Goal: Information Seeking & Learning: Find specific page/section

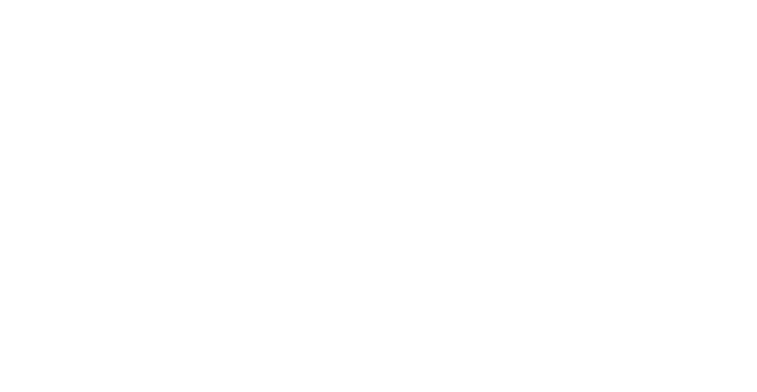
select select "Song"
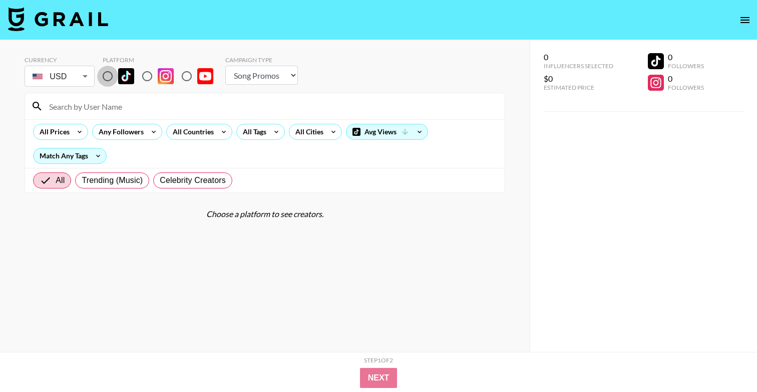
click at [106, 75] on input "radio" at bounding box center [107, 76] width 21 height 21
radio input "true"
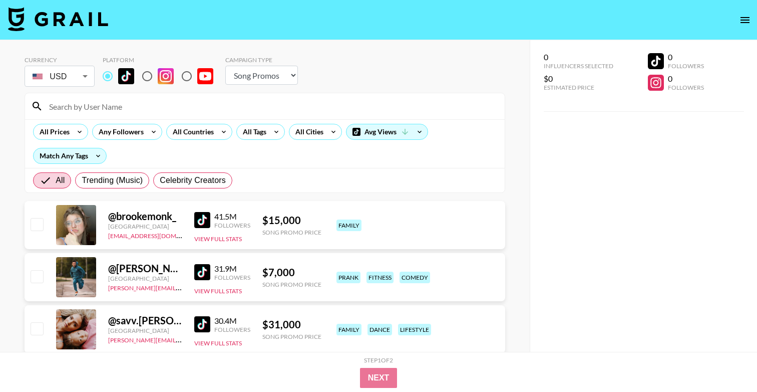
click at [141, 109] on input at bounding box center [271, 106] width 456 height 16
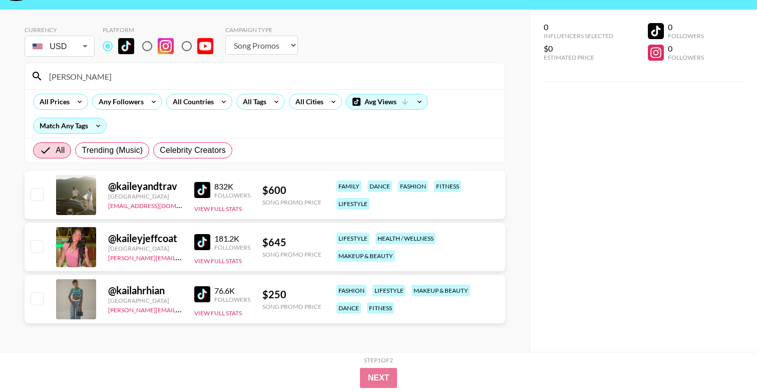
scroll to position [40, 0]
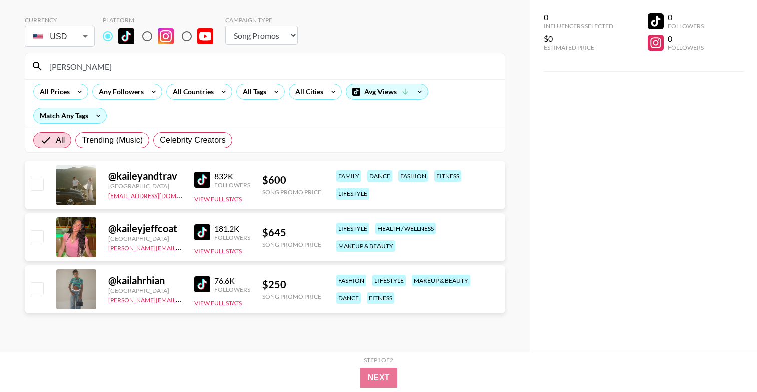
drag, startPoint x: 118, startPoint y: 67, endPoint x: 0, endPoint y: 67, distance: 117.7
click at [0, 67] on div "Currency USD USD ​ Platform Campaign Type Choose Type... Song Promos Brand Prom…" at bounding box center [265, 176] width 530 height 352
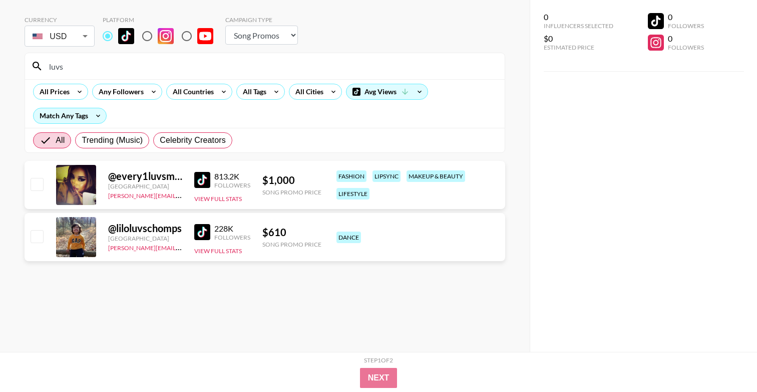
drag, startPoint x: 87, startPoint y: 72, endPoint x: 11, endPoint y: 72, distance: 75.6
click at [11, 72] on div "Currency USD USD ​ Platform Campaign Type Choose Type... Song Promos Brand Prom…" at bounding box center [265, 176] width 530 height 352
drag, startPoint x: 78, startPoint y: 59, endPoint x: 0, endPoint y: 63, distance: 77.7
click at [0, 63] on div "Currency USD USD ​ Platform Campaign Type Choose Type... Song Promos Brand Prom…" at bounding box center [265, 176] width 530 height 352
click at [54, 63] on input "luvs" at bounding box center [271, 66] width 456 height 16
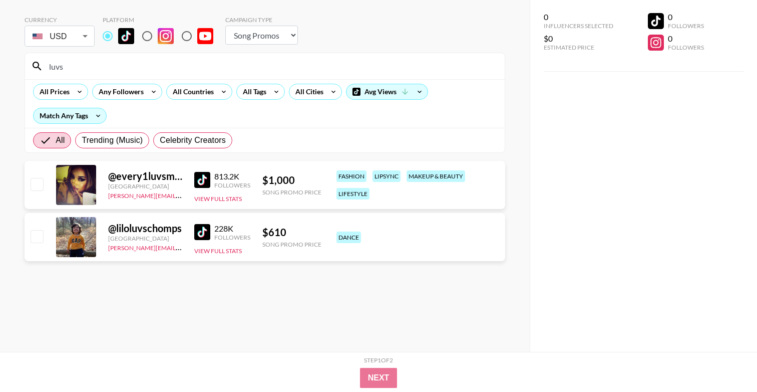
click at [54, 63] on input "luvs" at bounding box center [271, 66] width 456 height 16
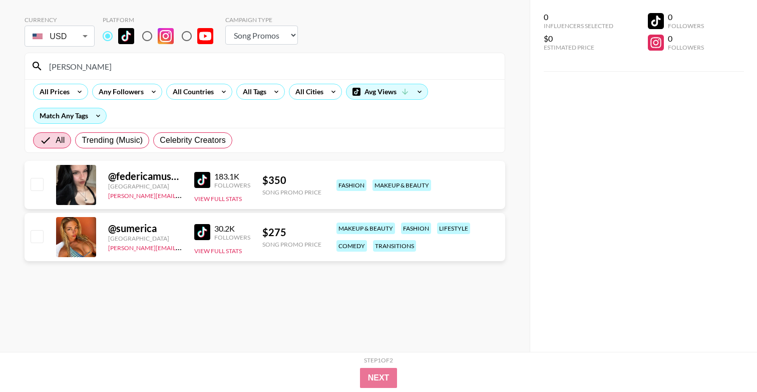
drag, startPoint x: 148, startPoint y: 63, endPoint x: 12, endPoint y: 63, distance: 136.3
click at [12, 63] on div "Currency USD USD ​ Platform Campaign Type Choose Type... Song Promos Brand Prom…" at bounding box center [265, 176] width 530 height 352
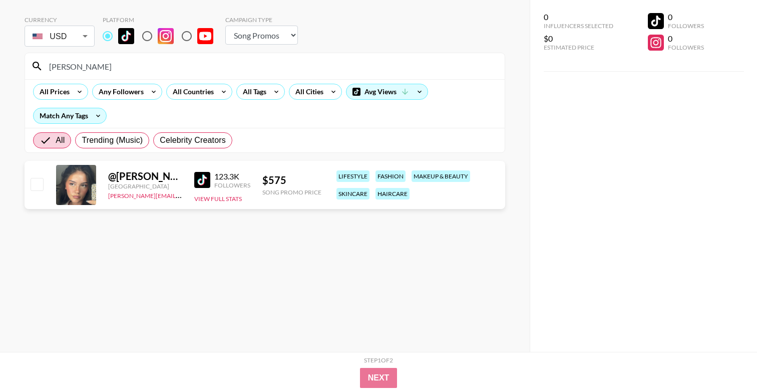
drag, startPoint x: 160, startPoint y: 56, endPoint x: 0, endPoint y: 61, distance: 160.4
click at [0, 61] on div "Currency USD USD ​ Platform Campaign Type Choose Type... Song Promos Brand Prom…" at bounding box center [265, 176] width 530 height 352
click at [62, 66] on input "[PERSON_NAME]" at bounding box center [271, 66] width 456 height 16
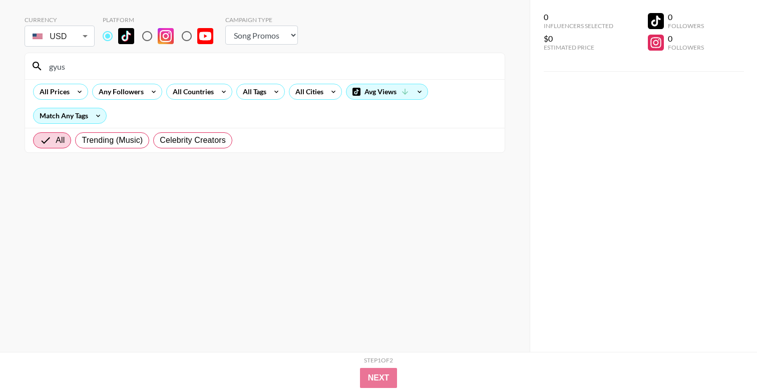
drag, startPoint x: 74, startPoint y: 61, endPoint x: 0, endPoint y: 65, distance: 73.7
click at [0, 65] on div "Currency USD USD ​ Platform Campaign Type Choose Type... Song Promos Brand Prom…" at bounding box center [265, 176] width 530 height 352
drag, startPoint x: 69, startPoint y: 71, endPoint x: 39, endPoint y: 71, distance: 30.6
click at [39, 71] on div "ssq" at bounding box center [265, 66] width 480 height 26
click at [54, 67] on input "ssq" at bounding box center [271, 66] width 456 height 16
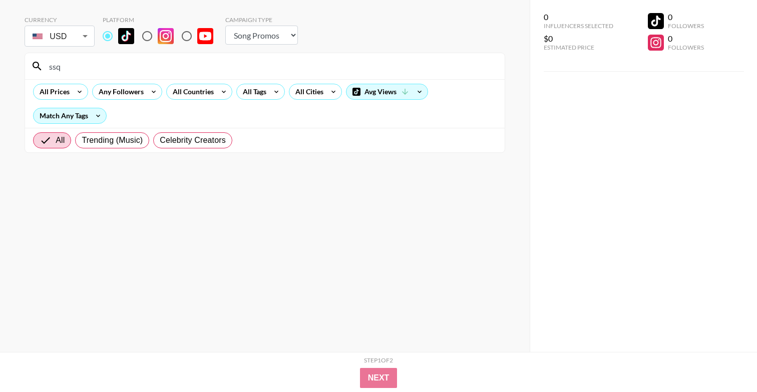
click at [54, 67] on input "ssq" at bounding box center [271, 66] width 456 height 16
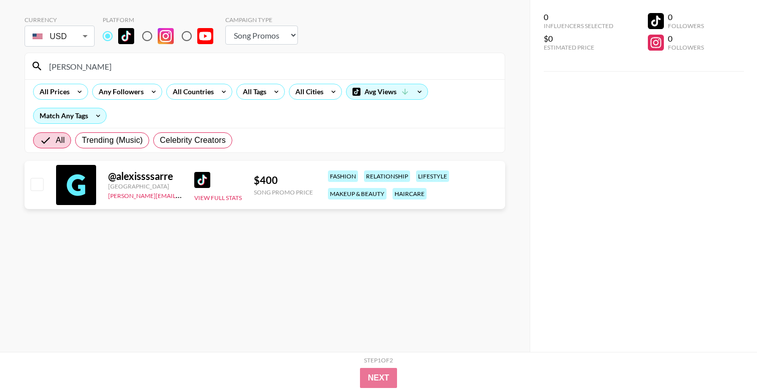
drag, startPoint x: 103, startPoint y: 59, endPoint x: 0, endPoint y: 59, distance: 103.2
click at [0, 59] on div "Currency USD USD ​ Platform Campaign Type Choose Type... Song Promos Brand Prom…" at bounding box center [265, 176] width 530 height 352
click at [59, 69] on input "[PERSON_NAME]" at bounding box center [271, 66] width 456 height 16
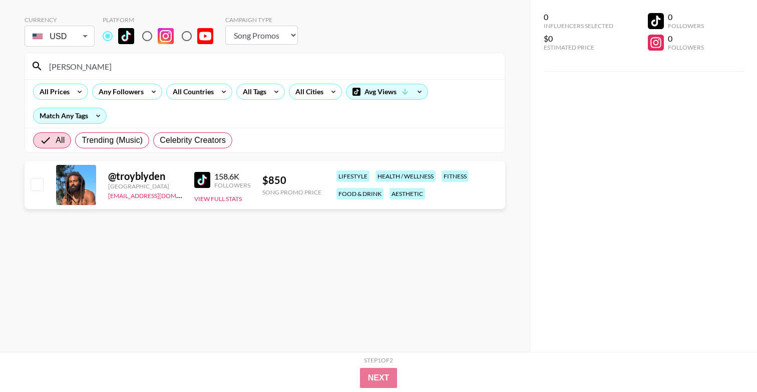
drag, startPoint x: 80, startPoint y: 70, endPoint x: 0, endPoint y: 70, distance: 80.2
click at [0, 70] on div "Currency USD USD ​ Platform Campaign Type Choose Type... Song Promos Brand Prom…" at bounding box center [265, 176] width 530 height 352
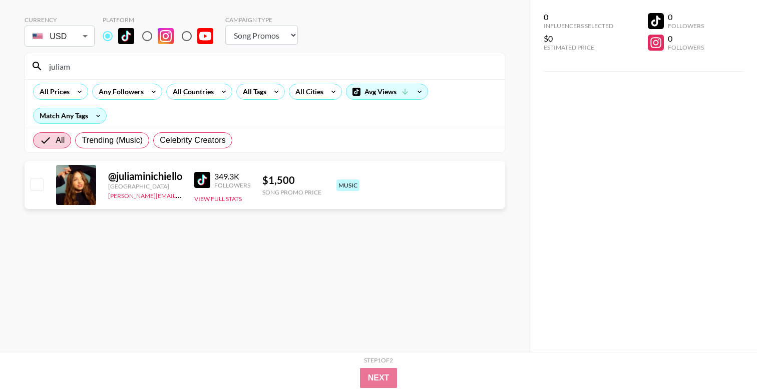
drag, startPoint x: 89, startPoint y: 68, endPoint x: 0, endPoint y: 68, distance: 88.7
click at [0, 68] on div "Currency USD USD ​ Platform Campaign Type Choose Type... Song Promos Brand Prom…" at bounding box center [265, 176] width 530 height 352
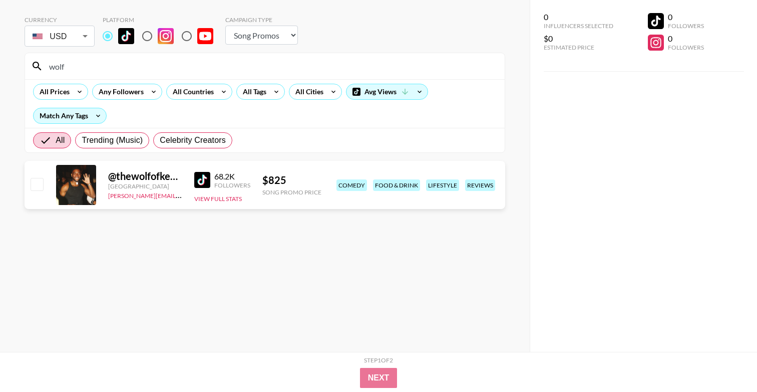
drag, startPoint x: 84, startPoint y: 65, endPoint x: 4, endPoint y: 65, distance: 80.2
click at [4, 65] on div "Currency USD USD ​ Platform Campaign Type Choose Type... Song Promos Brand Prom…" at bounding box center [265, 176] width 530 height 352
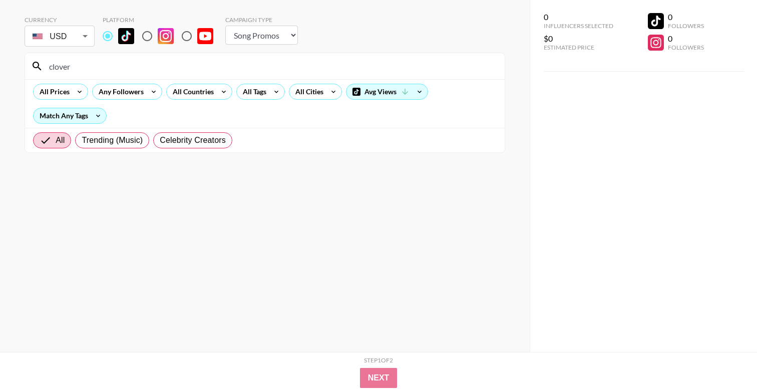
type input "clover"
